Goal: Transaction & Acquisition: Purchase product/service

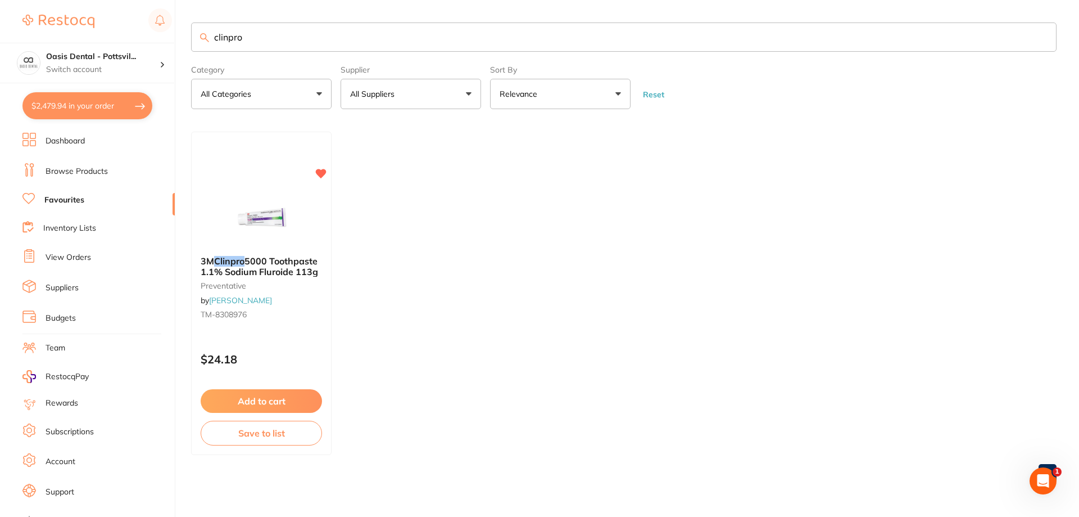
click at [81, 103] on button "$2,479.94 in your order" at bounding box center [87, 105] width 130 height 27
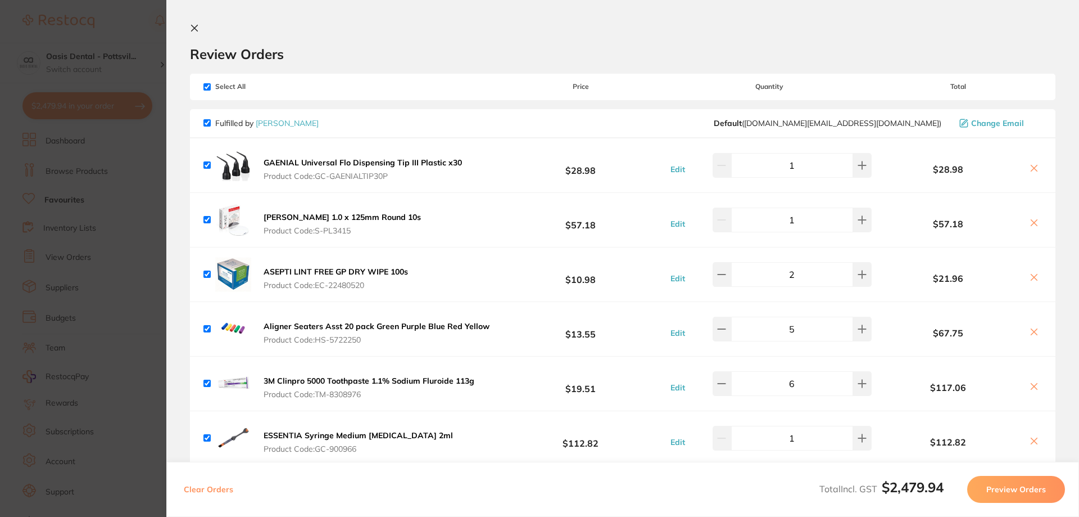
click at [196, 28] on icon at bounding box center [195, 28] width 6 height 6
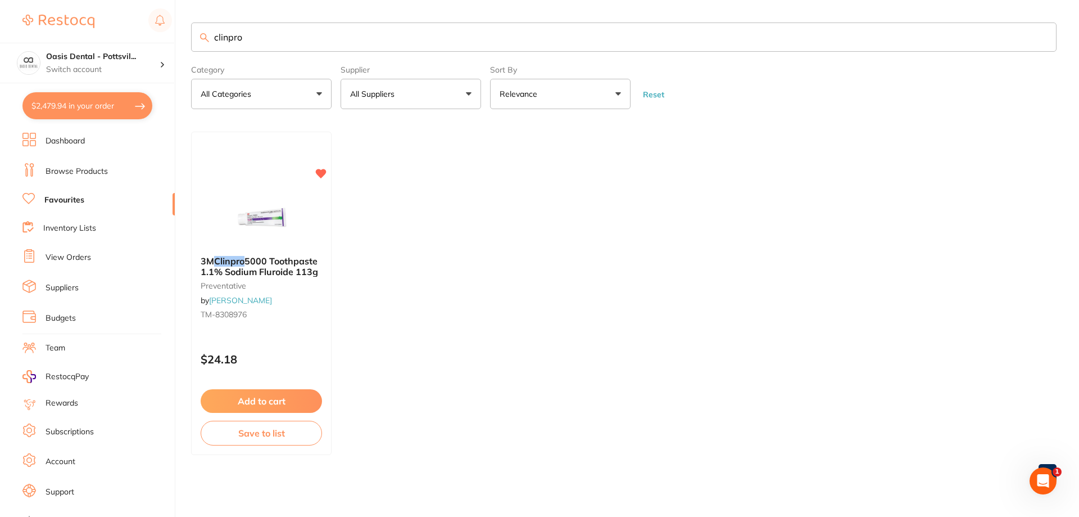
click at [73, 200] on link "Favourites" at bounding box center [64, 200] width 40 height 11
drag, startPoint x: 215, startPoint y: 33, endPoint x: 410, endPoint y: 58, distance: 196.7
click at [410, 58] on section "clinpro Category All Categories All Categories preventative Clear Category fals…" at bounding box center [624, 65] width 866 height 87
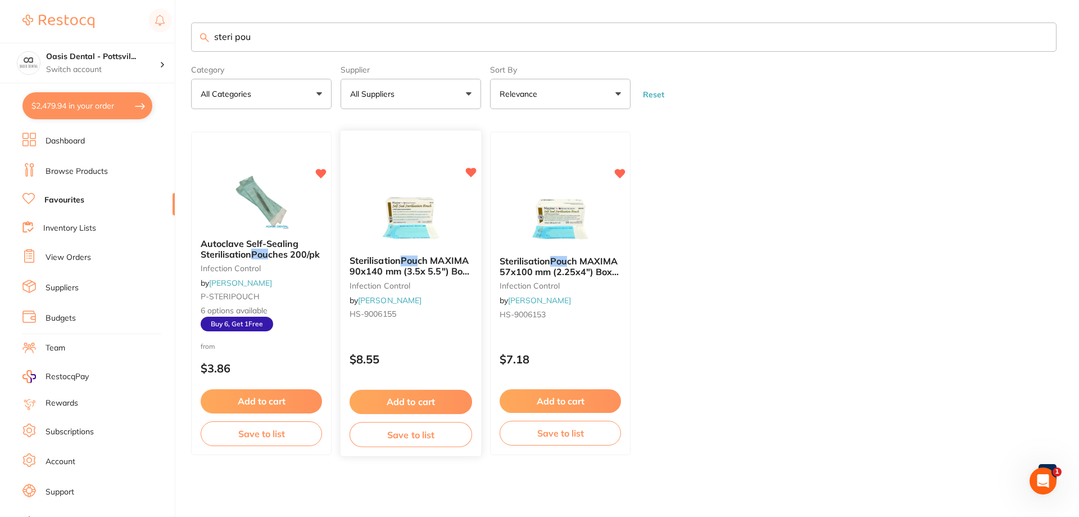
type input "steri pou"
click at [412, 405] on button "Add to cart" at bounding box center [411, 402] width 123 height 24
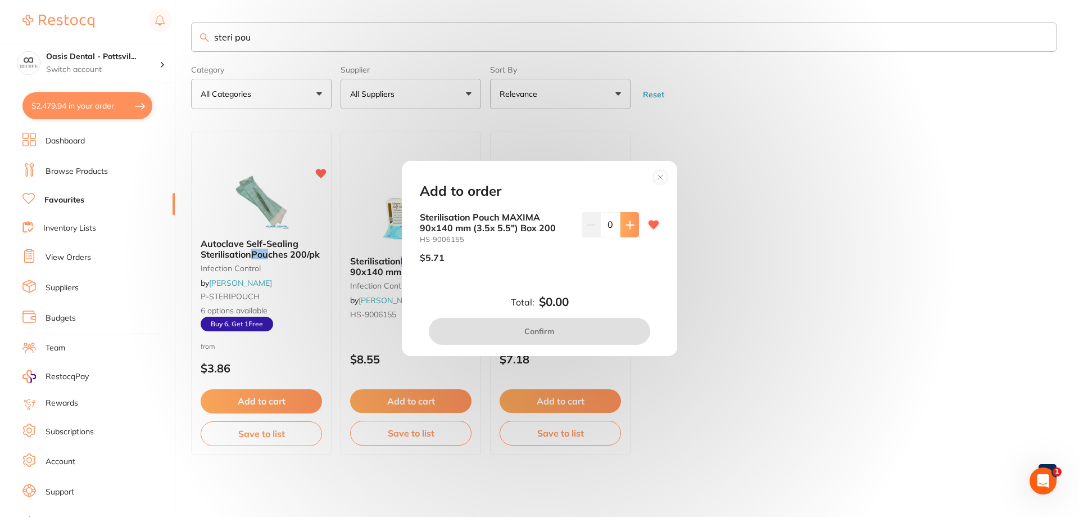
click at [626, 222] on icon at bounding box center [630, 224] width 9 height 9
click at [631, 225] on icon at bounding box center [630, 224] width 9 height 9
click at [631, 227] on icon at bounding box center [630, 224] width 9 height 9
click at [629, 227] on icon at bounding box center [630, 224] width 9 height 9
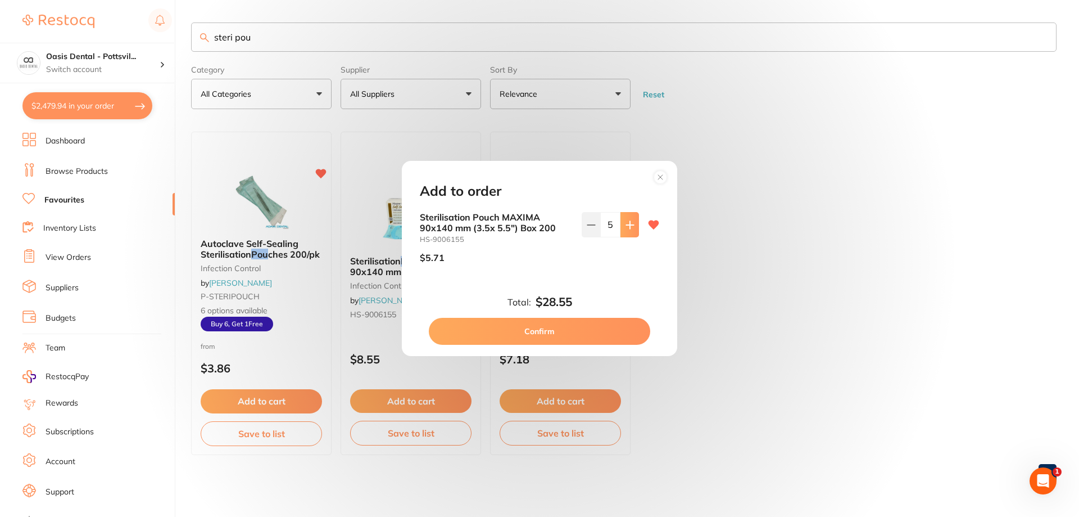
click at [631, 224] on icon at bounding box center [630, 224] width 9 height 9
type input "6"
click at [540, 326] on button "Confirm" at bounding box center [540, 331] width 222 height 27
checkbox input "false"
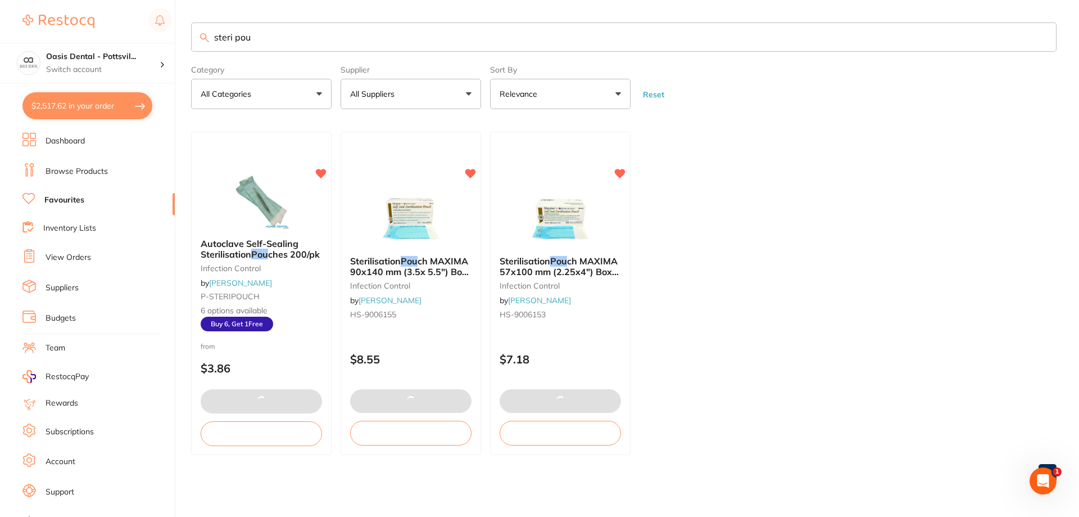
scroll to position [1, 0]
drag, startPoint x: 215, startPoint y: 37, endPoint x: 410, endPoint y: 56, distance: 196.5
click at [410, 56] on section "steri pou Category All Categories All Categories infection control Clear Catego…" at bounding box center [624, 65] width 866 height 87
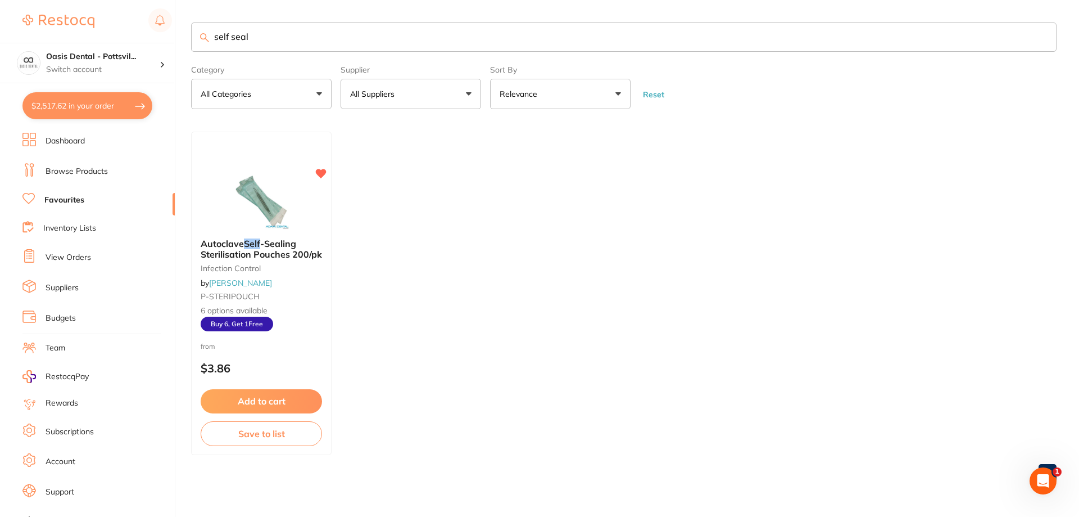
scroll to position [0, 0]
drag, startPoint x: 215, startPoint y: 37, endPoint x: 291, endPoint y: 39, distance: 75.9
click at [291, 39] on input "self seal" at bounding box center [624, 36] width 866 height 29
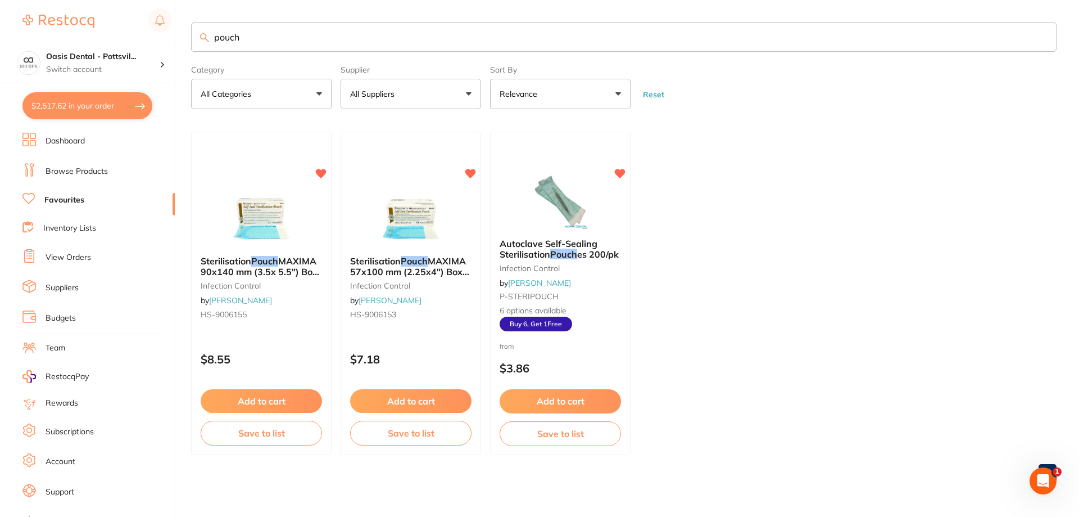
type input "pouch"
click at [74, 199] on link "Favourites" at bounding box center [64, 200] width 40 height 11
drag, startPoint x: 257, startPoint y: 38, endPoint x: 144, endPoint y: 30, distance: 112.7
click at [144, 30] on div "$2,517.62 Oasis Dental - Pottsvil... Switch account Oasis Dental - Pottsville $…" at bounding box center [539, 258] width 1079 height 517
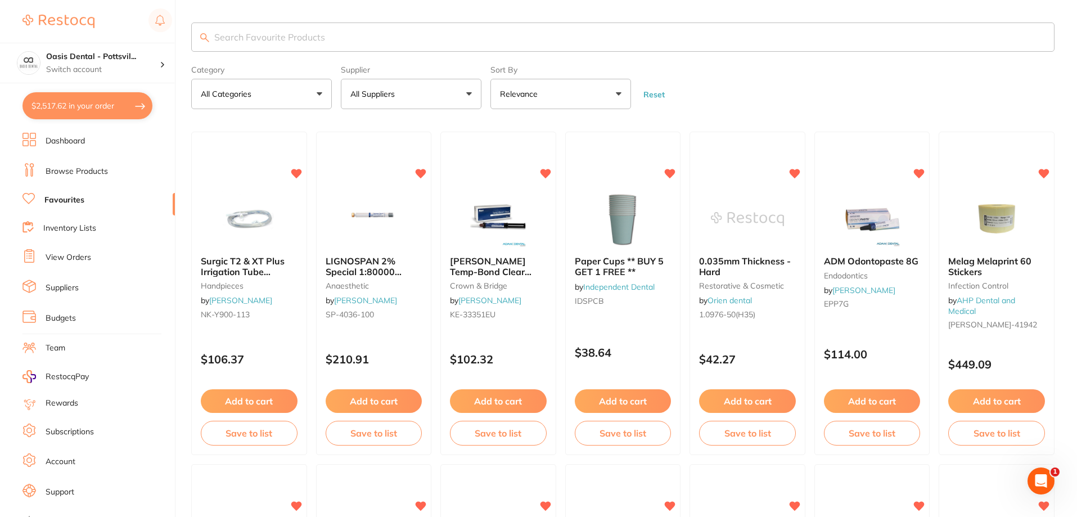
click at [436, 98] on button "All Suppliers" at bounding box center [411, 94] width 141 height 30
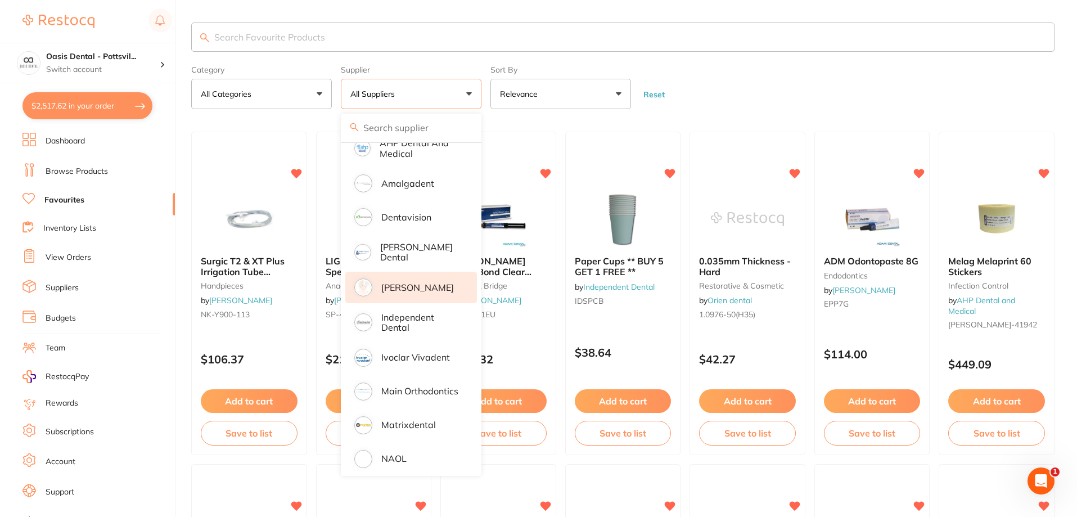
scroll to position [112, 0]
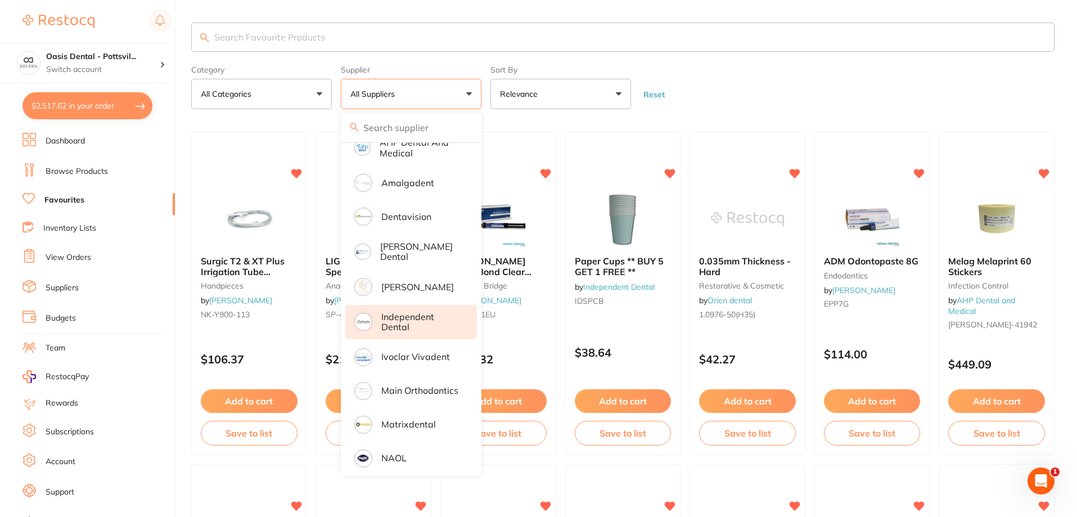
click at [399, 322] on p "Independent Dental" at bounding box center [421, 321] width 80 height 21
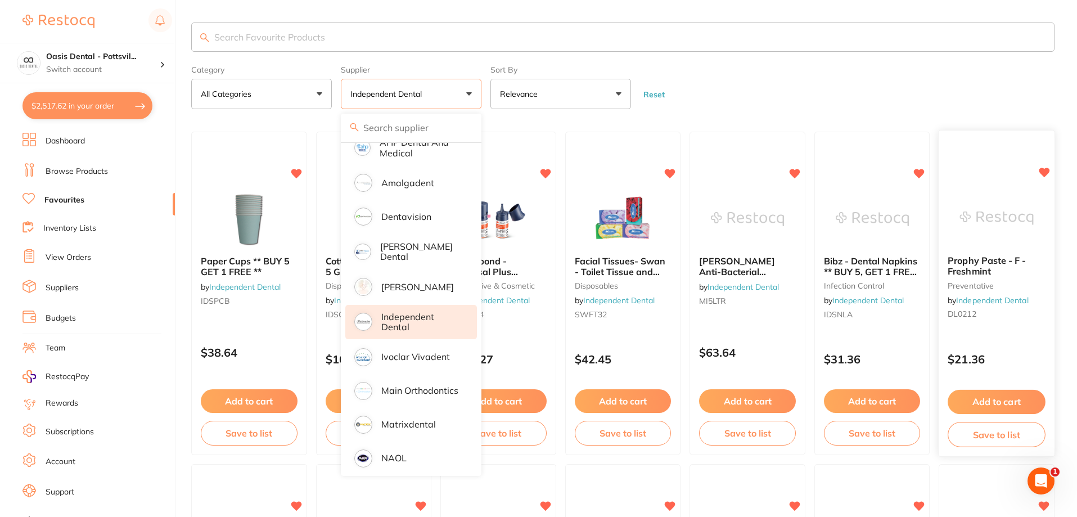
scroll to position [0, 0]
click at [778, 85] on form "Category All Categories All Categories burs crown & bridge disposables endodont…" at bounding box center [622, 85] width 863 height 48
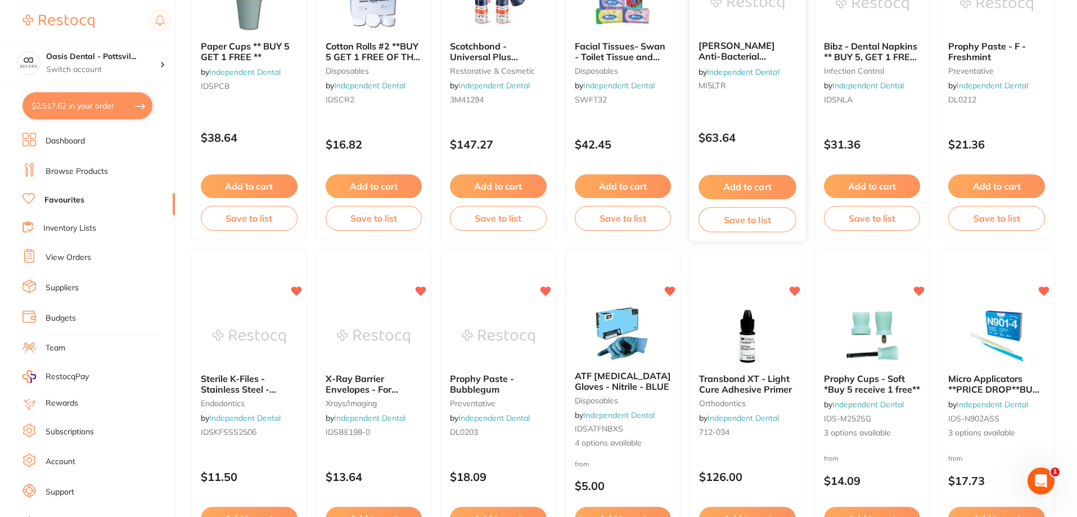
scroll to position [225, 0]
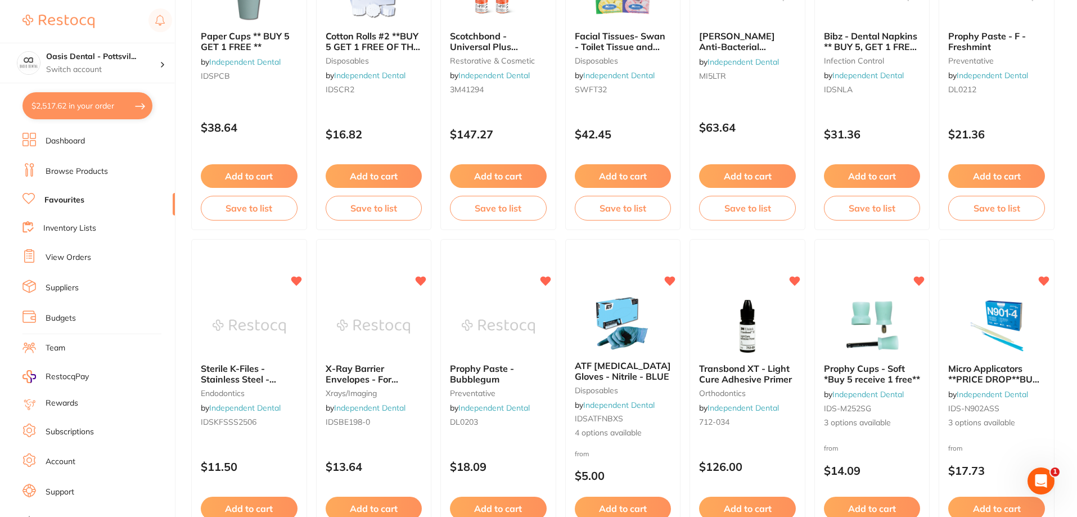
click at [77, 111] on button "$2,517.62 in your order" at bounding box center [87, 105] width 130 height 27
checkbox input "true"
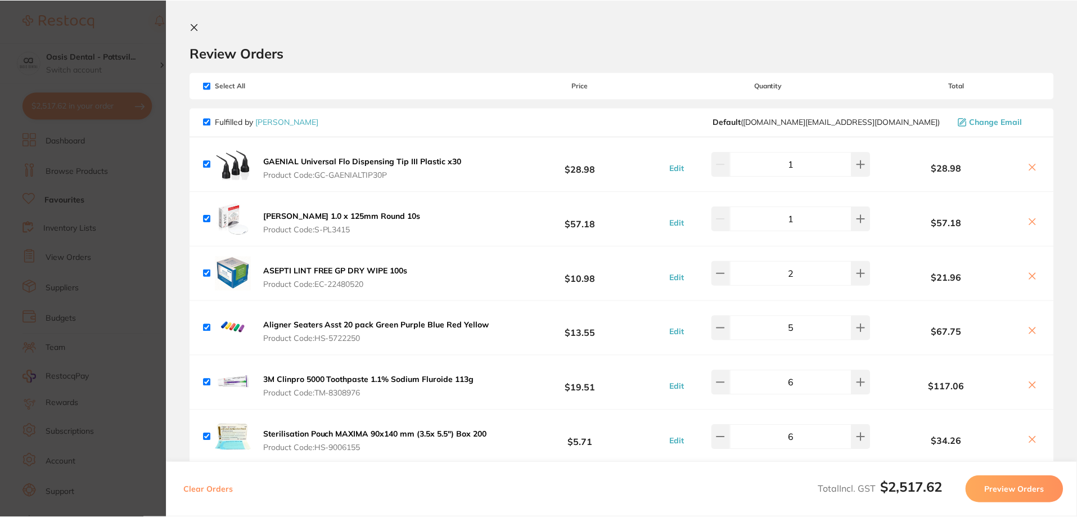
scroll to position [0, 0]
click at [196, 28] on icon at bounding box center [194, 28] width 9 height 9
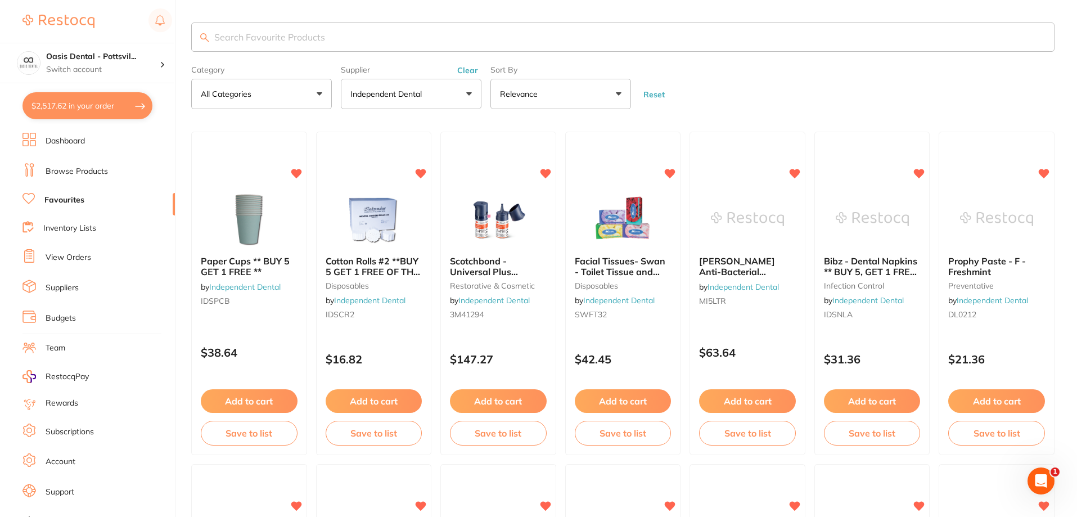
click at [71, 174] on link "Browse Products" at bounding box center [77, 171] width 62 height 11
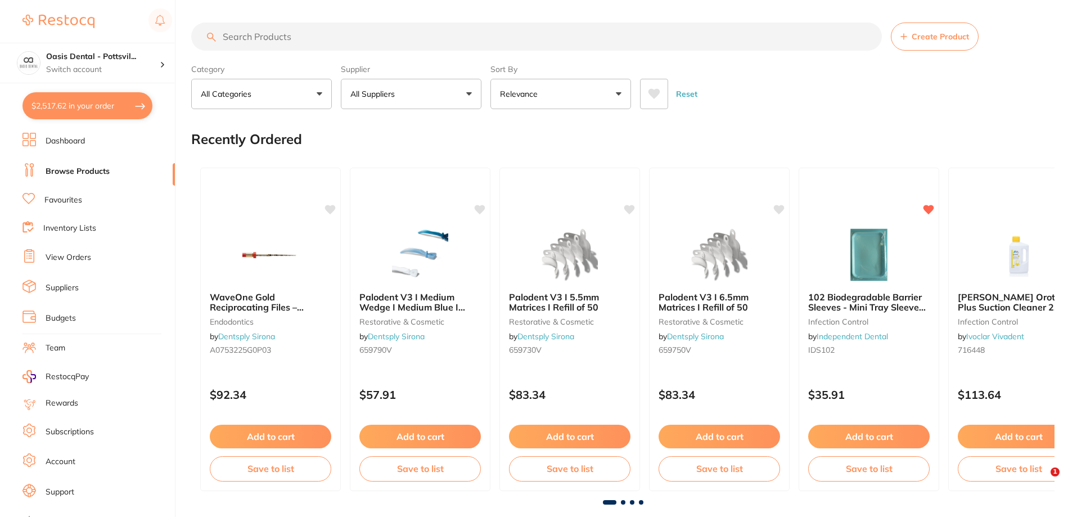
click at [243, 39] on input "search" at bounding box center [536, 36] width 690 height 28
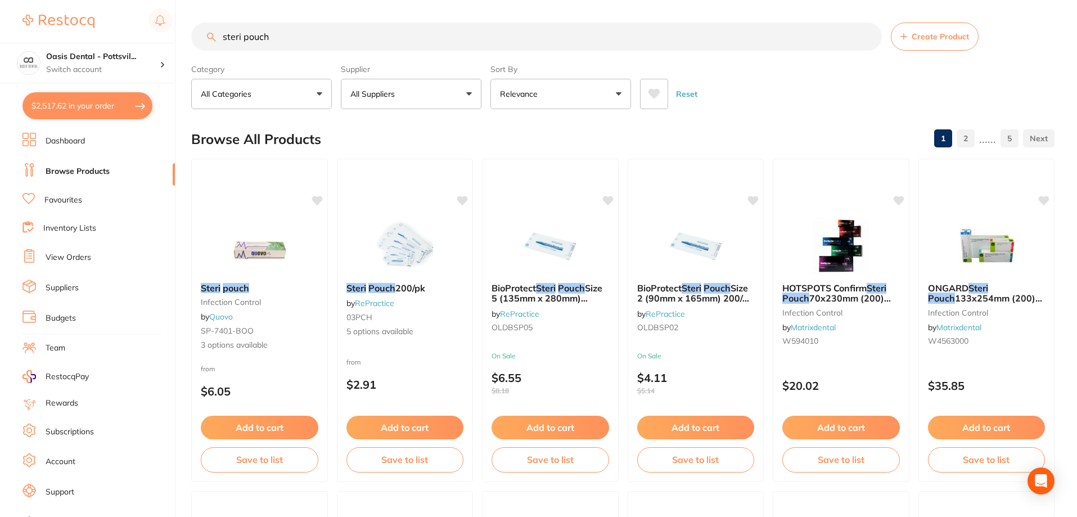
type input "steri pouch"
click at [407, 101] on button "All Suppliers" at bounding box center [411, 94] width 141 height 30
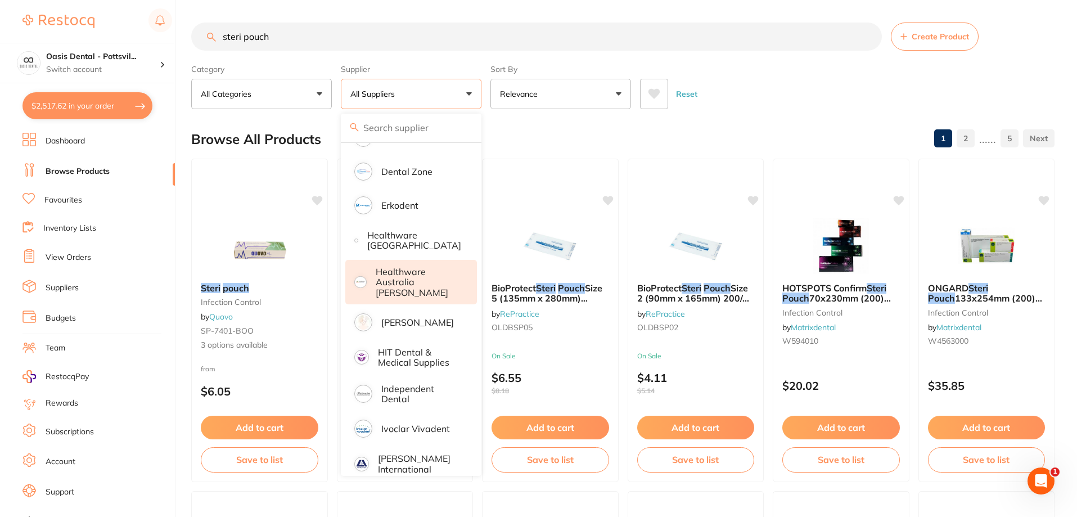
scroll to position [281, 0]
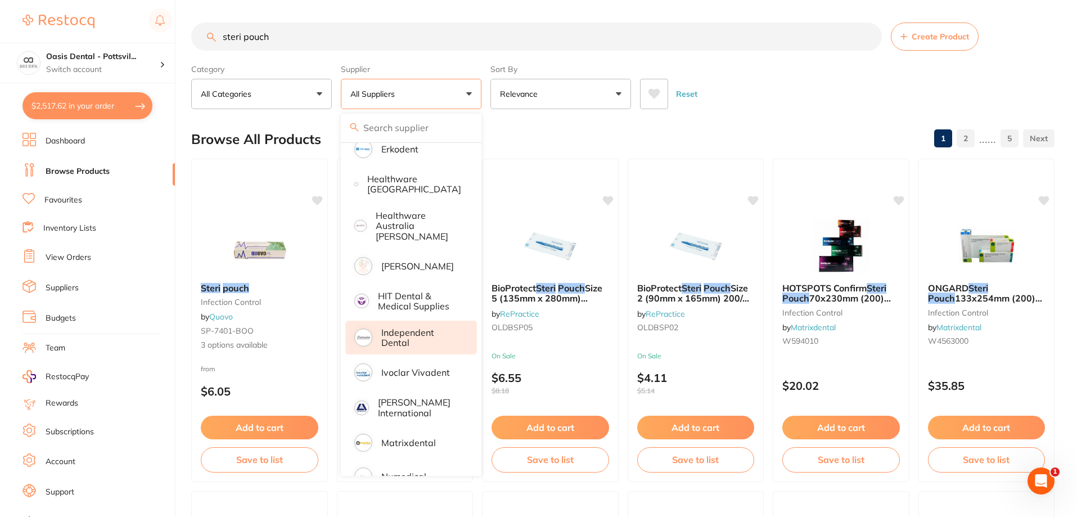
click at [394, 333] on p "Independent Dental" at bounding box center [421, 337] width 80 height 21
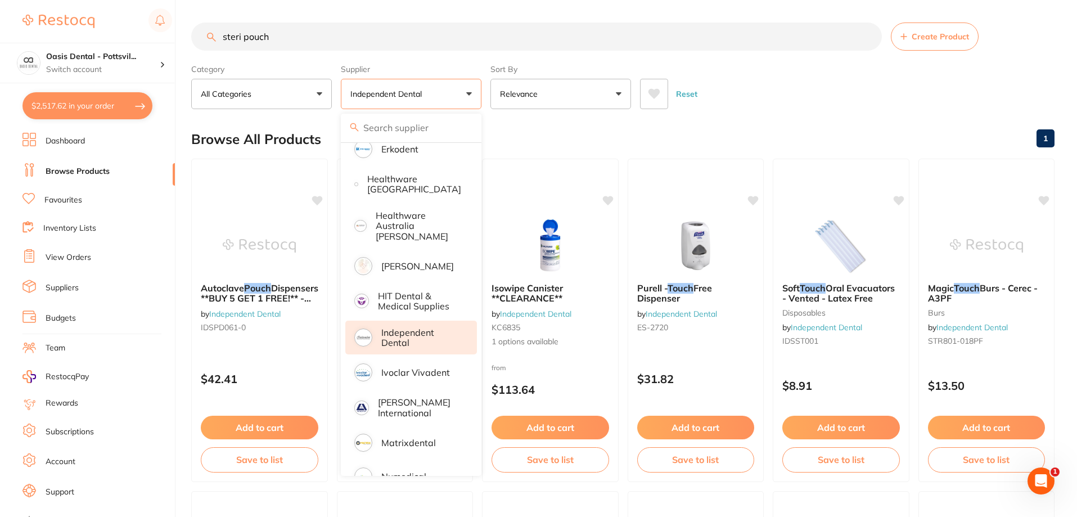
scroll to position [0, 0]
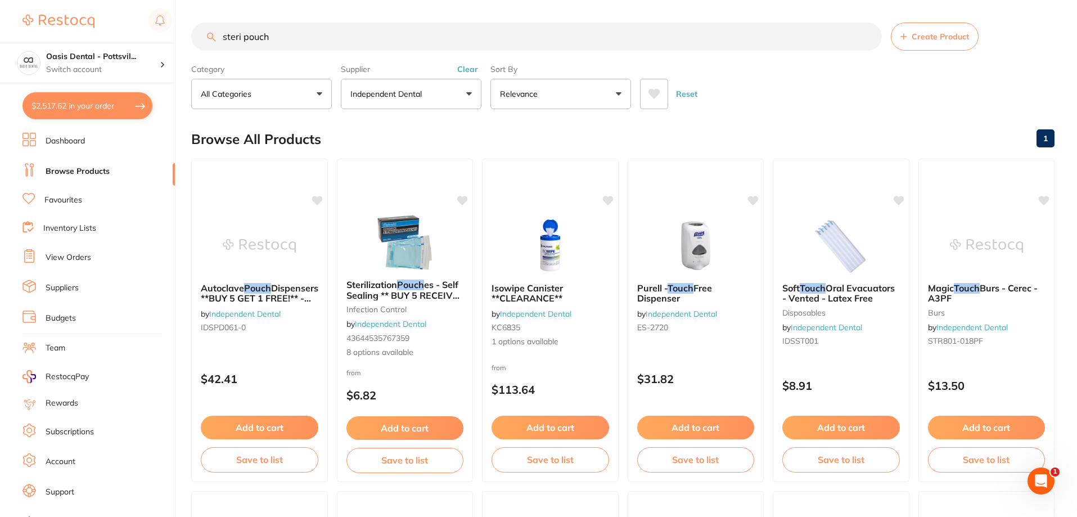
click at [62, 105] on button "$2,517.62 in your order" at bounding box center [87, 105] width 130 height 27
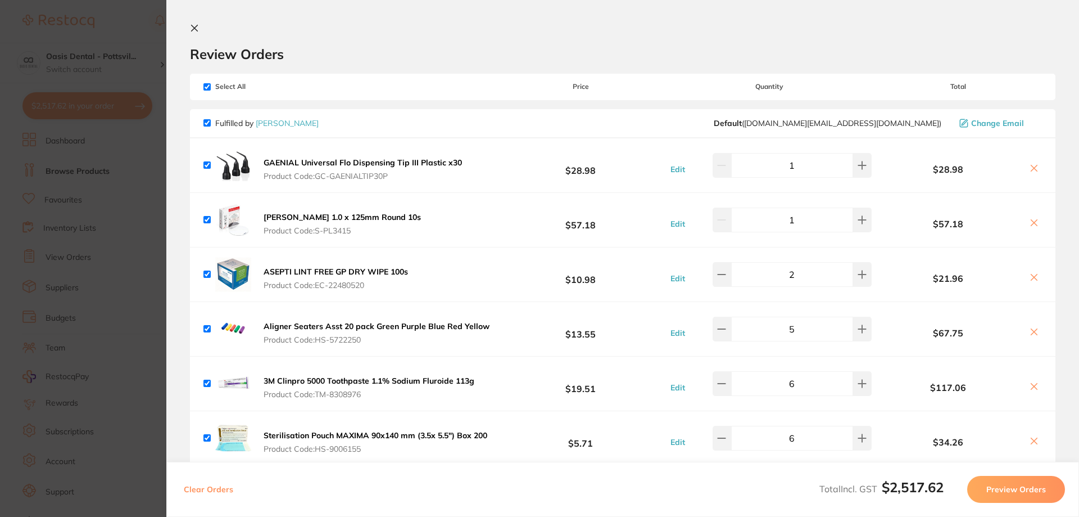
click at [206, 89] on input "checkbox" at bounding box center [207, 86] width 7 height 7
checkbox input "false"
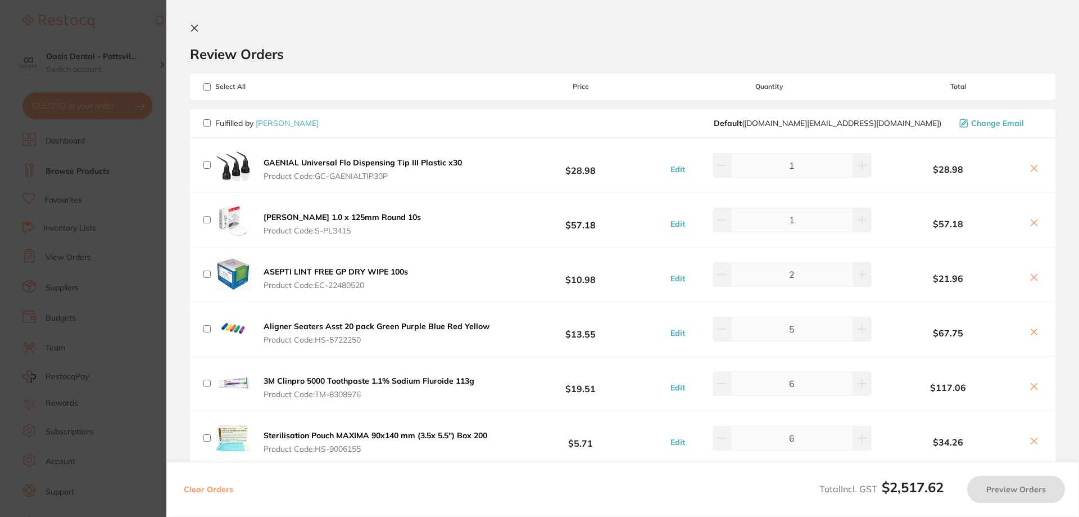
checkbox input "false"
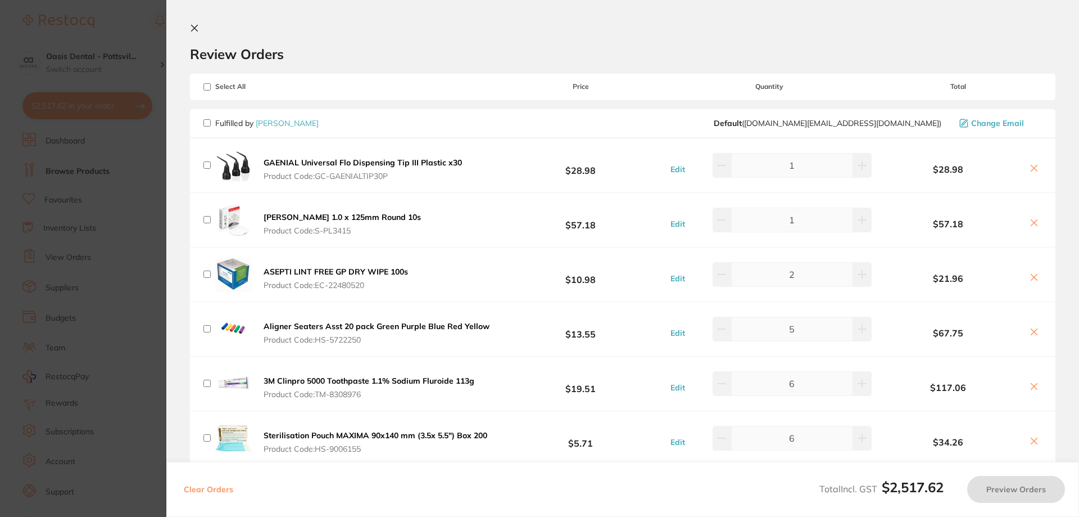
checkbox input "false"
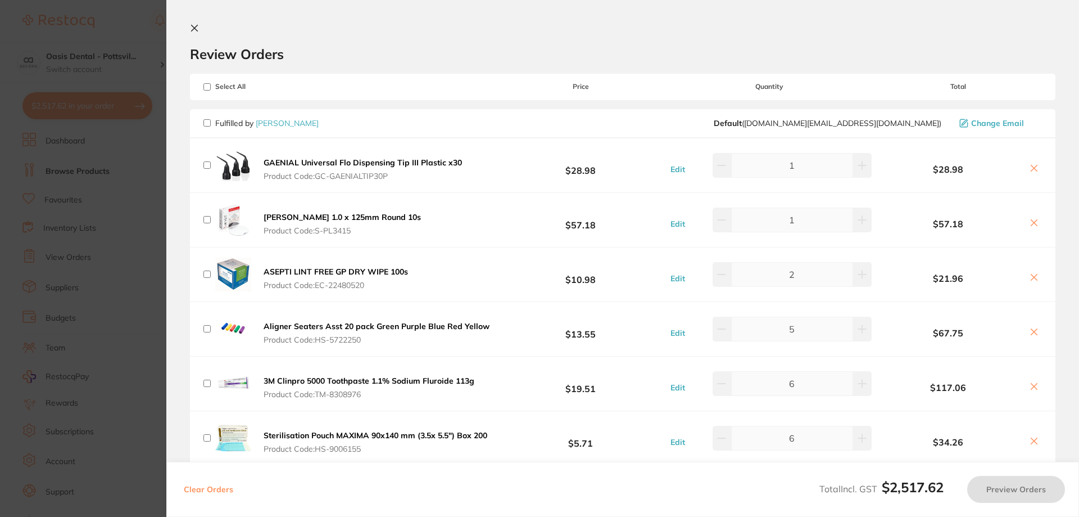
checkbox input "false"
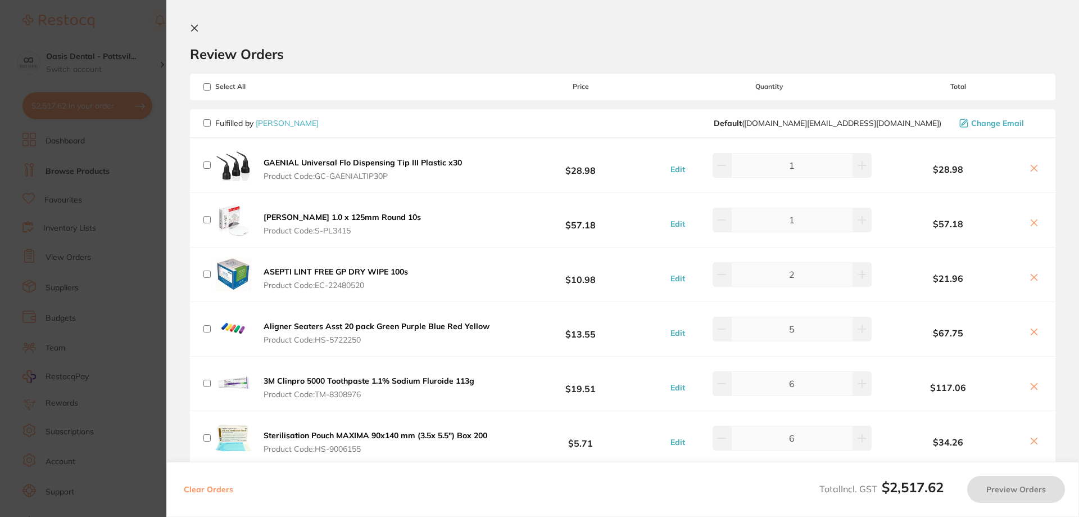
checkbox input "false"
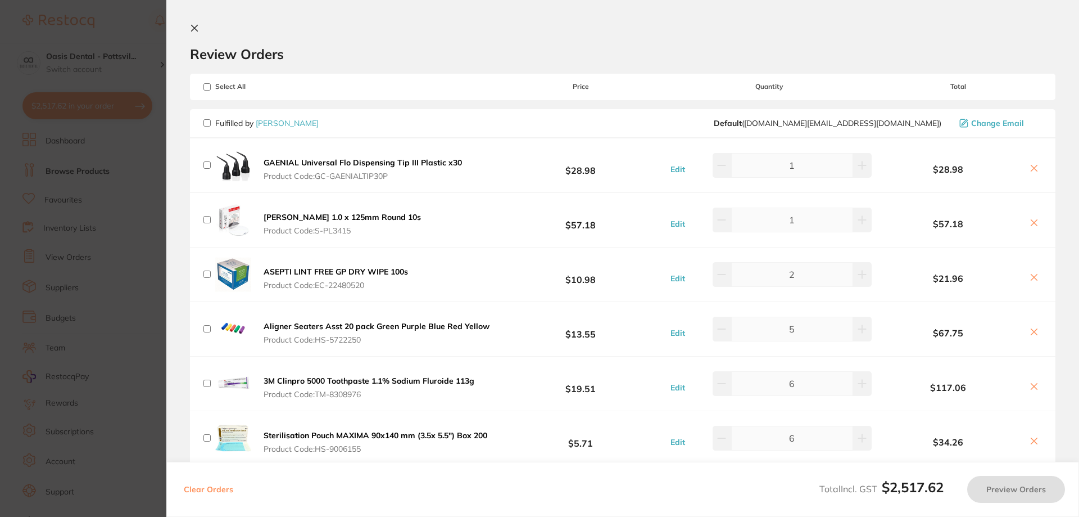
checkbox input "false"
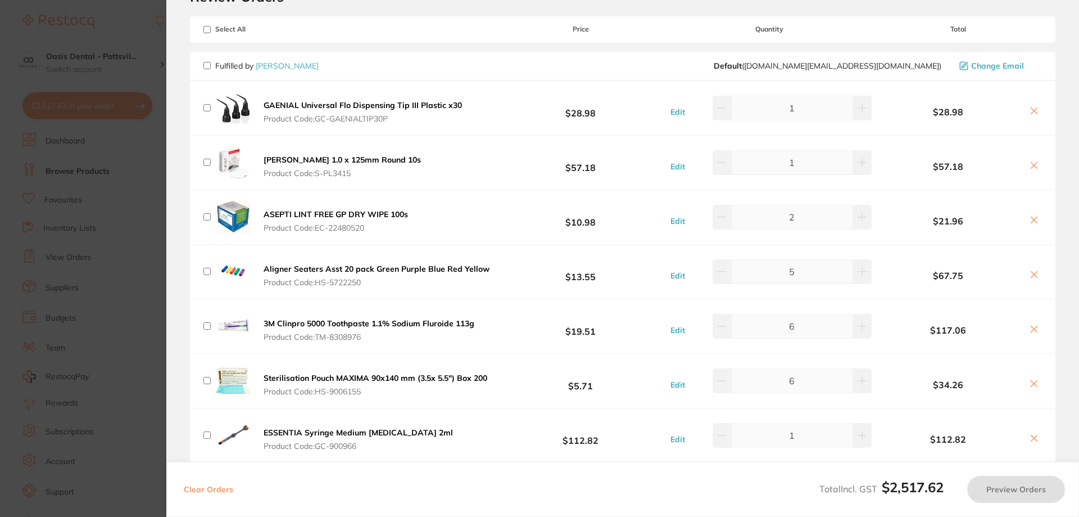
scroll to position [56, 0]
click at [207, 326] on input "checkbox" at bounding box center [207, 326] width 7 height 7
checkbox input "true"
click at [209, 271] on input "checkbox" at bounding box center [207, 272] width 7 height 7
checkbox input "true"
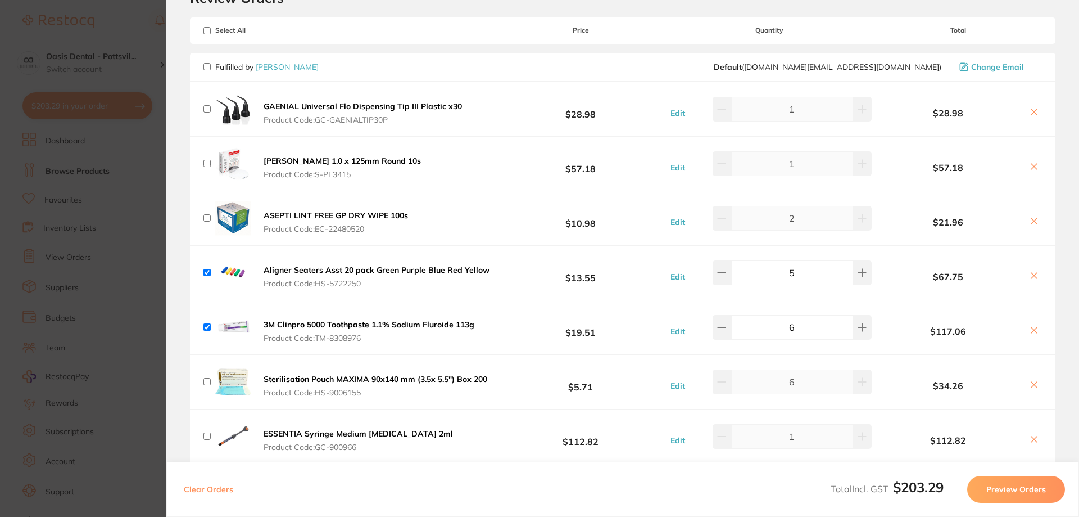
click at [207, 326] on input "checkbox" at bounding box center [207, 326] width 7 height 7
checkbox input "false"
click at [208, 274] on input "checkbox" at bounding box center [207, 272] width 7 height 7
checkbox input "false"
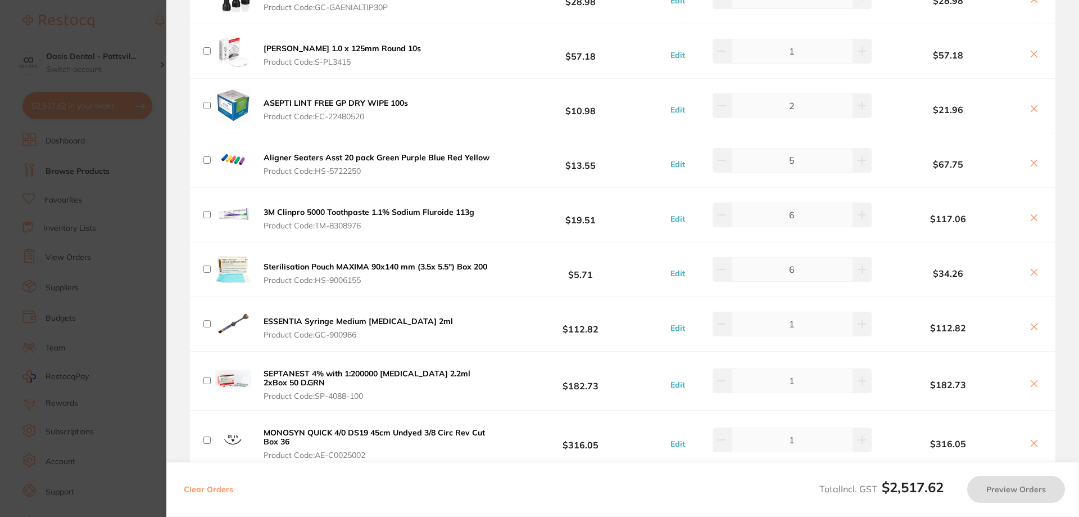
scroll to position [0, 0]
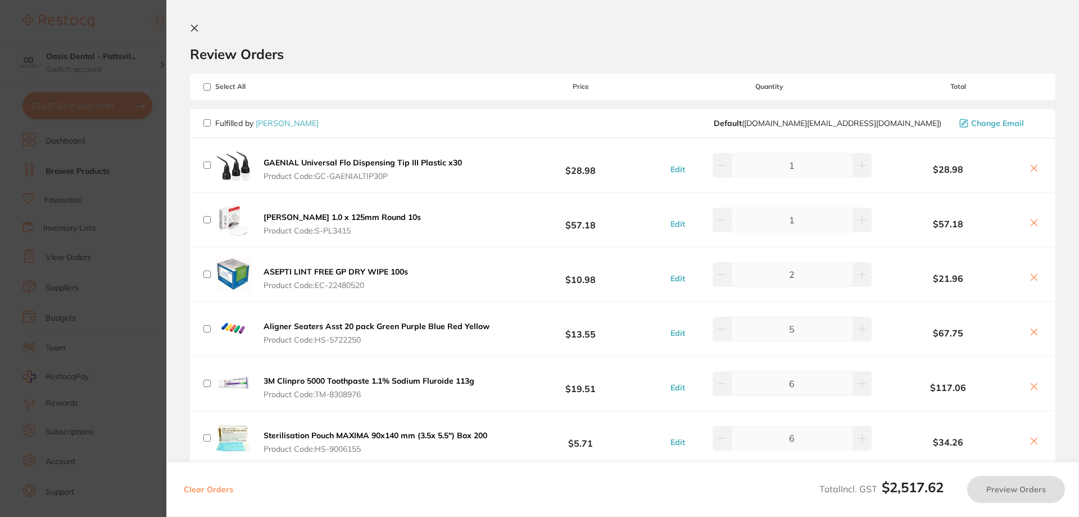
click at [196, 28] on icon at bounding box center [195, 28] width 6 height 6
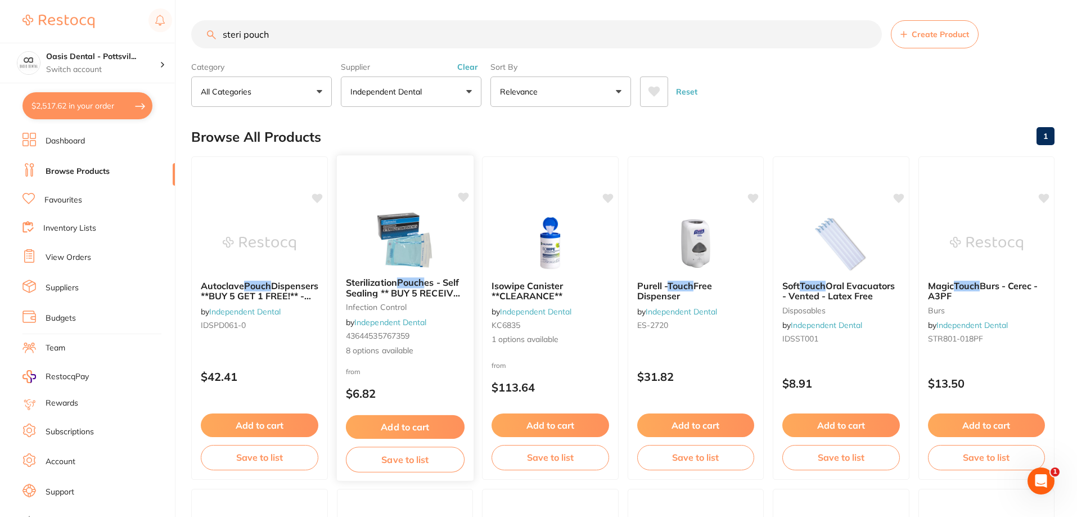
click at [426, 370] on div "from $6.82" at bounding box center [404, 385] width 137 height 40
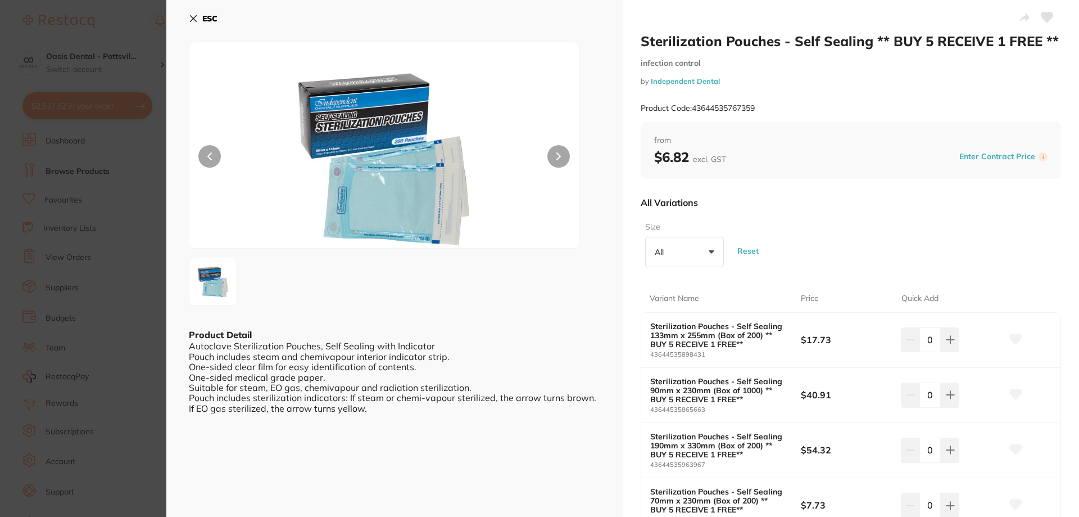
click at [1046, 14] on icon at bounding box center [1048, 17] width 12 height 10
click at [194, 16] on icon at bounding box center [193, 18] width 9 height 9
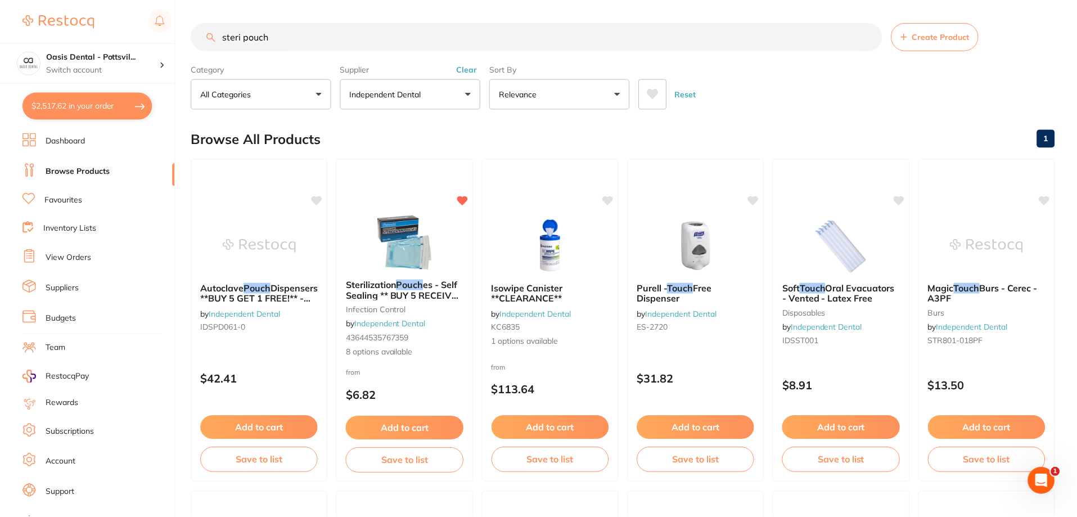
scroll to position [2, 0]
